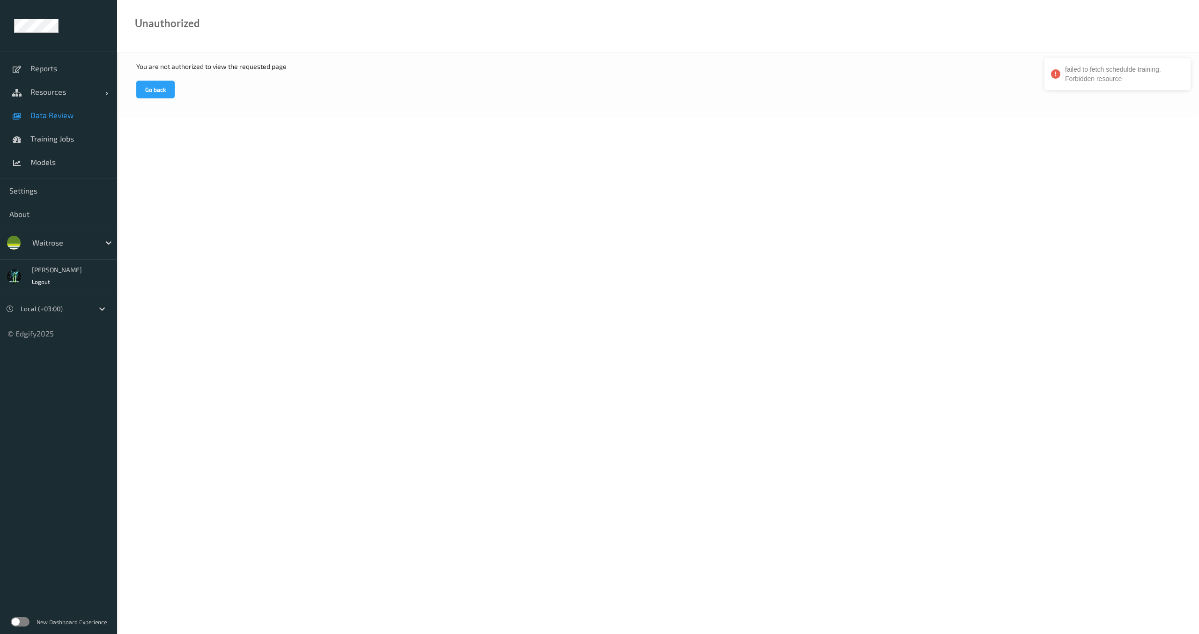
click at [38, 123] on link "Data Review" at bounding box center [58, 115] width 117 height 23
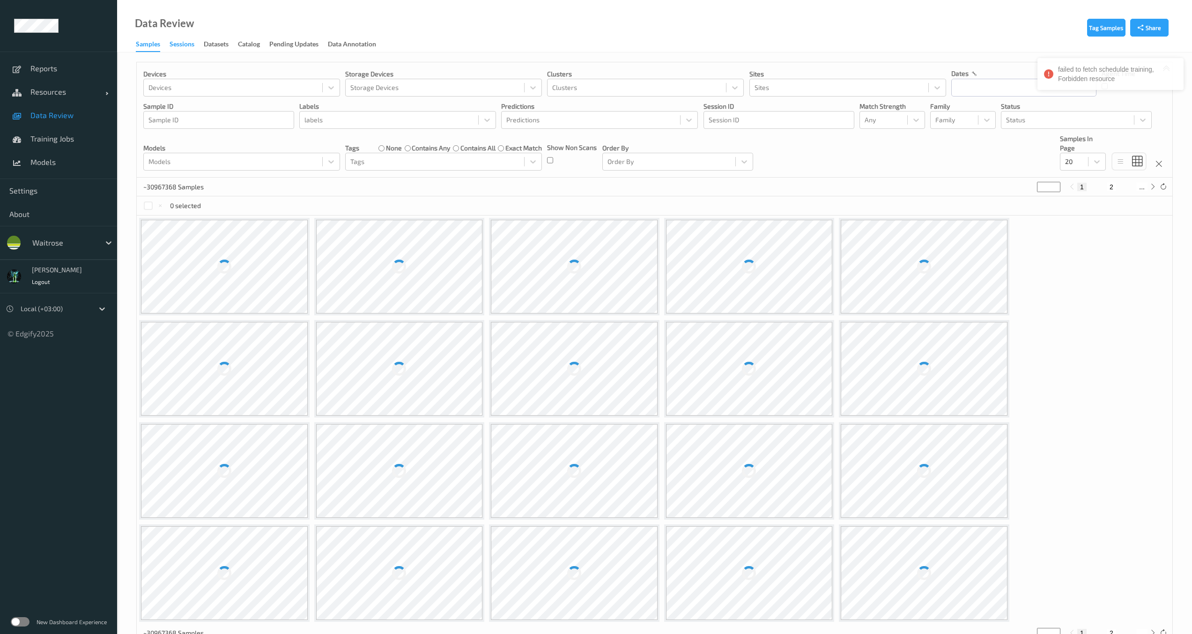
click at [171, 44] on div "Sessions" at bounding box center [182, 45] width 25 height 12
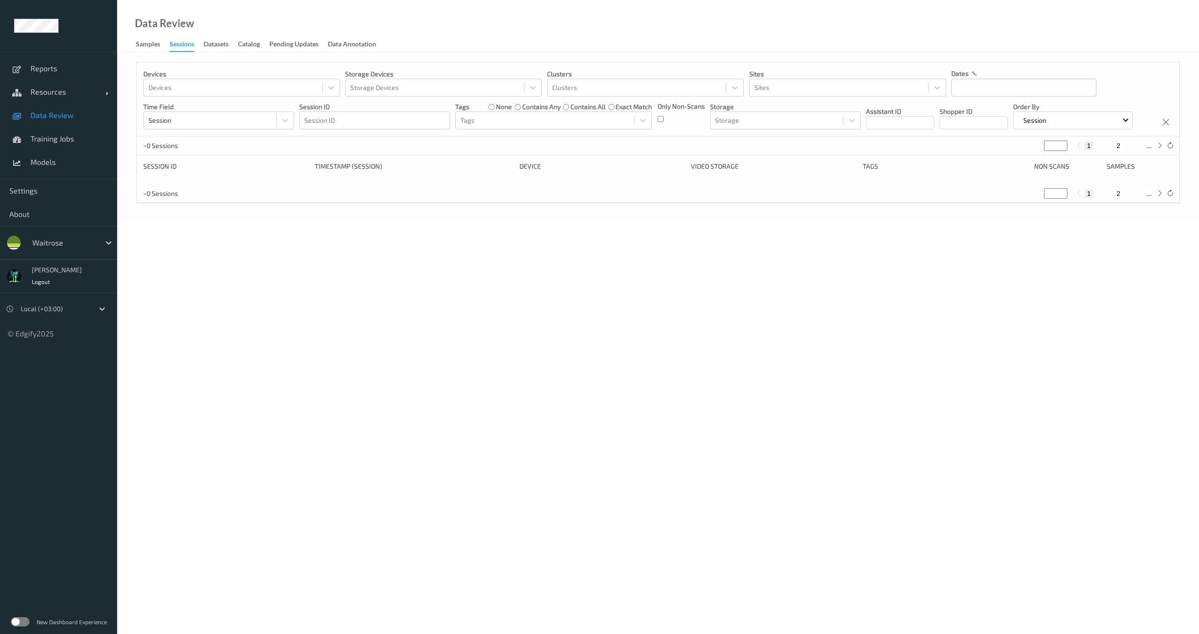
click at [529, 380] on body "Reports Resources Devices Clusters Sites Data Review Training Jobs Models Setti…" at bounding box center [599, 317] width 1199 height 634
click at [218, 42] on div "Datasets" at bounding box center [216, 45] width 25 height 12
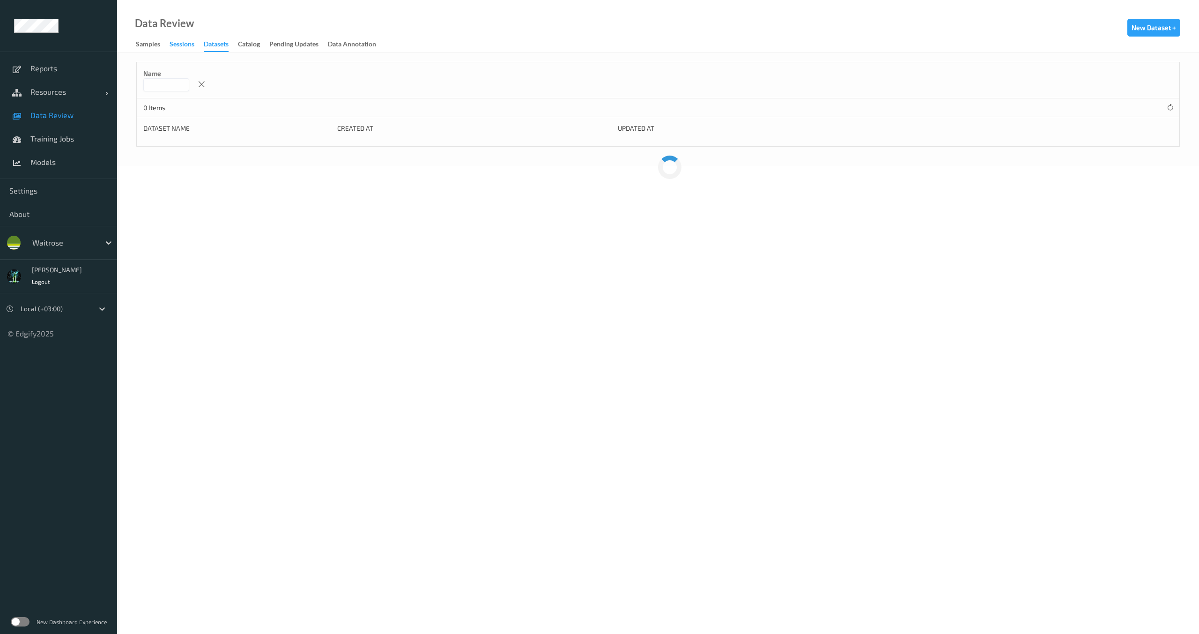
click at [185, 44] on div "Sessions" at bounding box center [182, 45] width 25 height 12
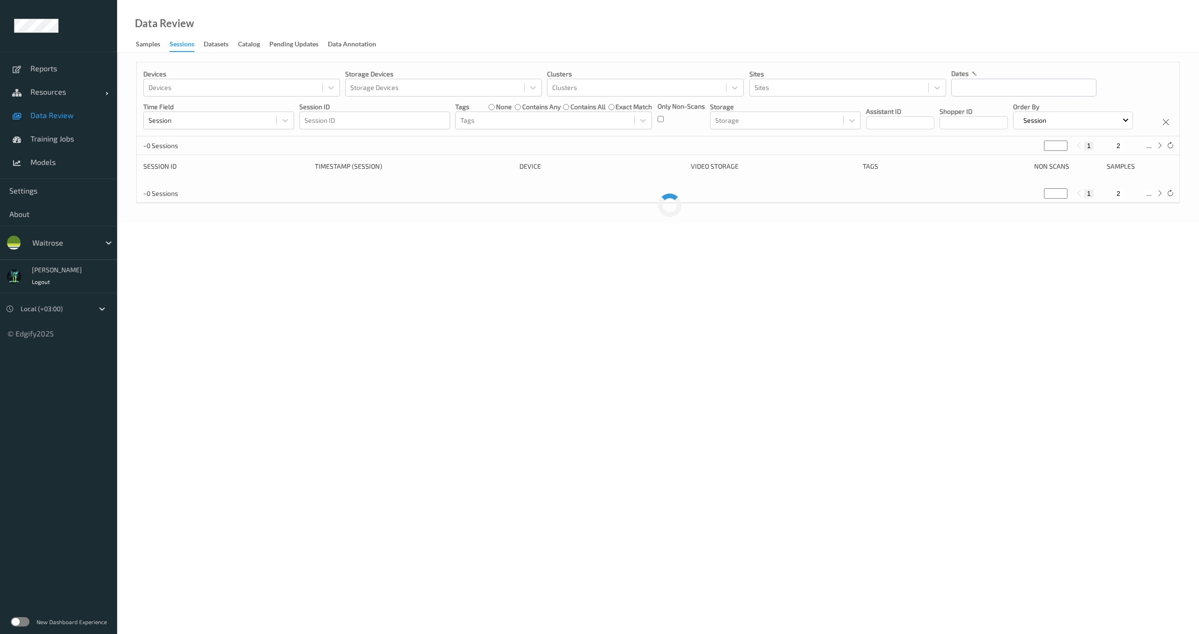
click at [37, 118] on span "Data Review" at bounding box center [68, 115] width 77 height 9
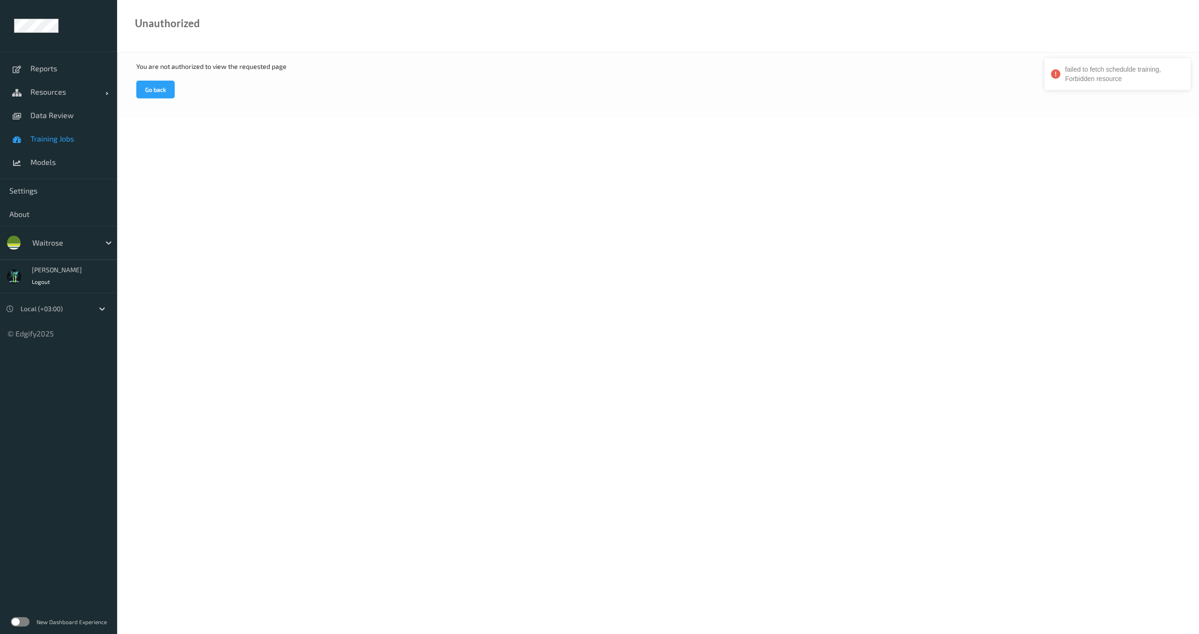
click at [50, 141] on span "Training Jobs" at bounding box center [68, 138] width 77 height 9
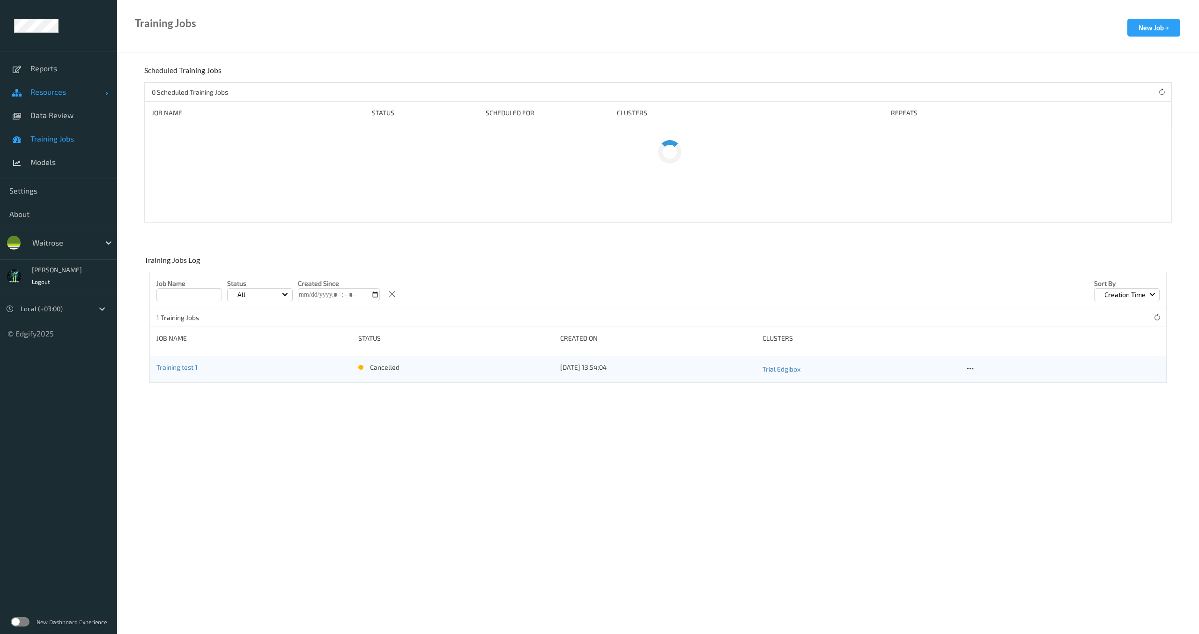
click at [54, 95] on span "Resources" at bounding box center [67, 91] width 75 height 9
click at [55, 114] on span "Devices" at bounding box center [68, 115] width 77 height 9
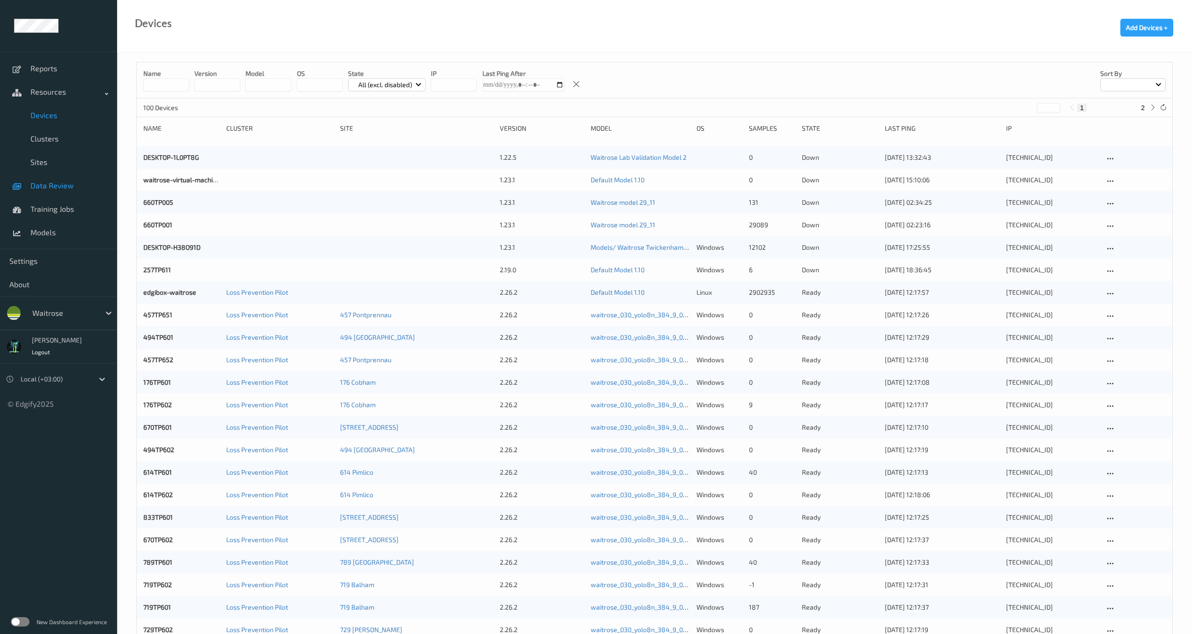
click at [34, 181] on span "Data Review" at bounding box center [68, 185] width 77 height 9
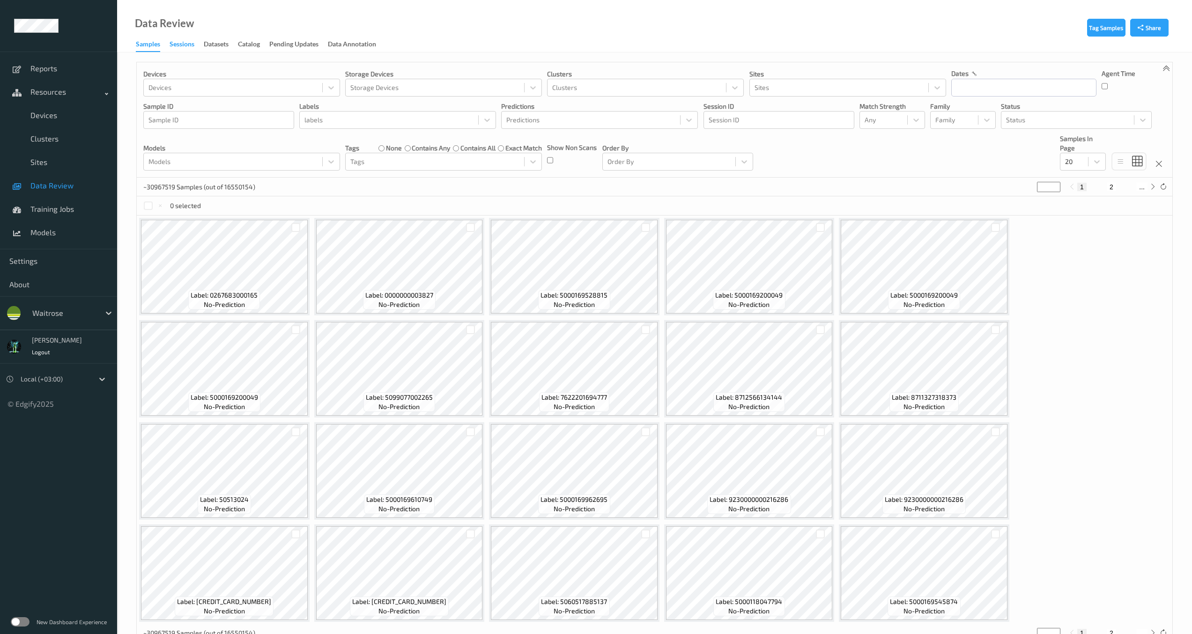
click at [186, 50] on div "Sessions" at bounding box center [182, 45] width 25 height 12
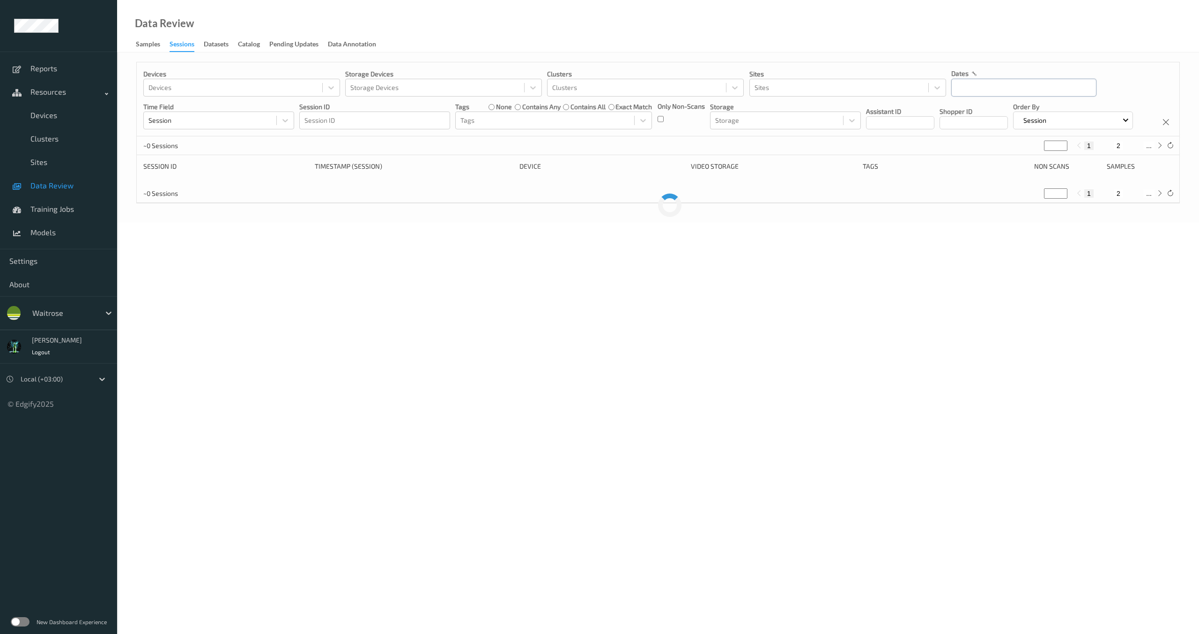
click at [1004, 93] on input "text" at bounding box center [1024, 88] width 145 height 18
click at [960, 114] on icon "button" at bounding box center [961, 114] width 4 height 4
click at [983, 214] on span "28" at bounding box center [979, 213] width 13 height 13
click at [1060, 116] on button "button" at bounding box center [1062, 114] width 9 height 9
click at [962, 164] on span "3" at bounding box center [963, 165] width 13 height 13
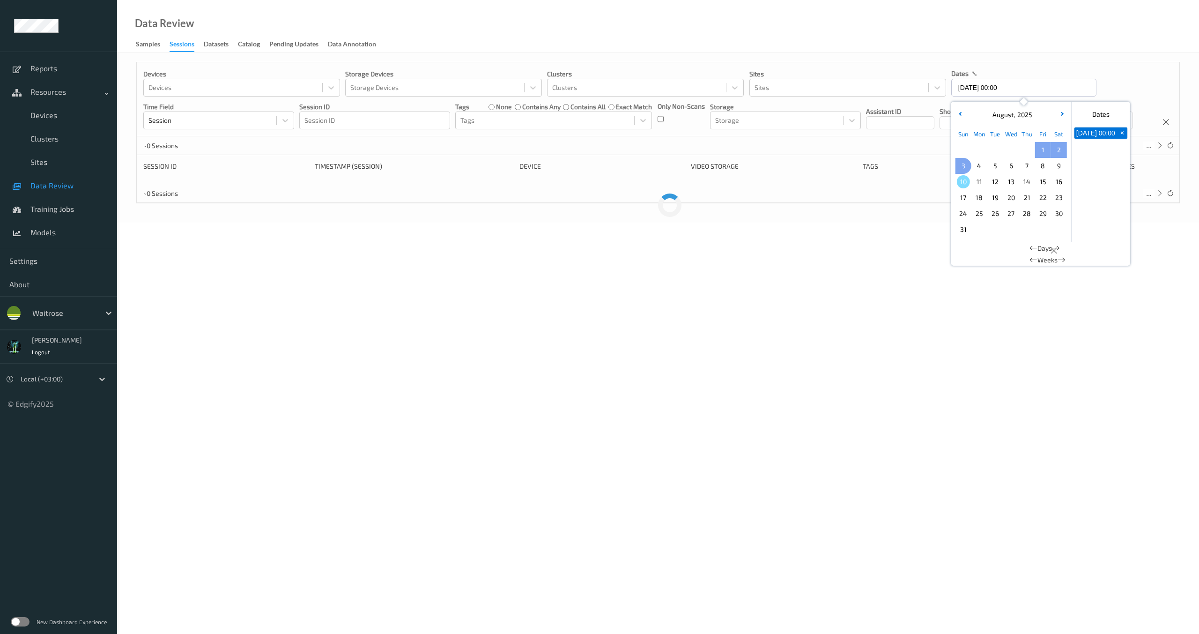
type input "28/07/2025 00:00 -> 03/08/2025 23:59"
click at [849, 321] on body "Reports Resources Devices Clusters Sites Data Review Training Jobs Models Setti…" at bounding box center [599, 317] width 1199 height 634
